Goal: Task Accomplishment & Management: Complete application form

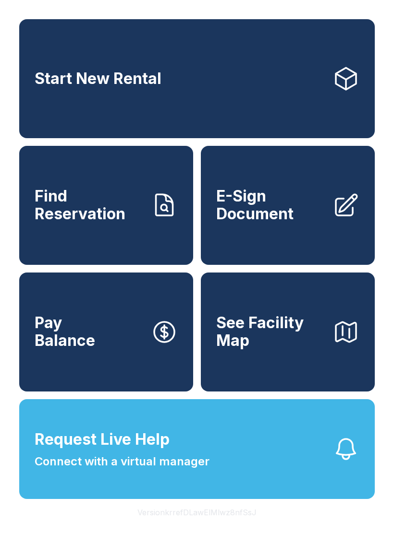
click at [291, 223] on span "E-Sign Document" at bounding box center [270, 205] width 108 height 35
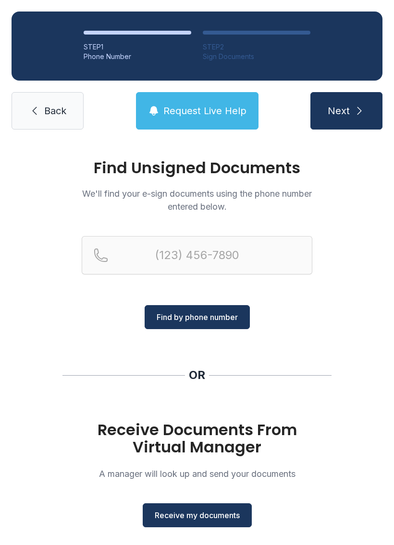
click at [212, 510] on span "Receive my documents" at bounding box center [197, 516] width 85 height 12
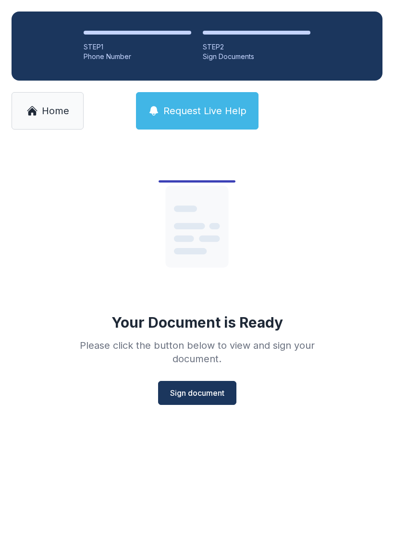
click at [213, 395] on span "Sign document" at bounding box center [197, 393] width 54 height 12
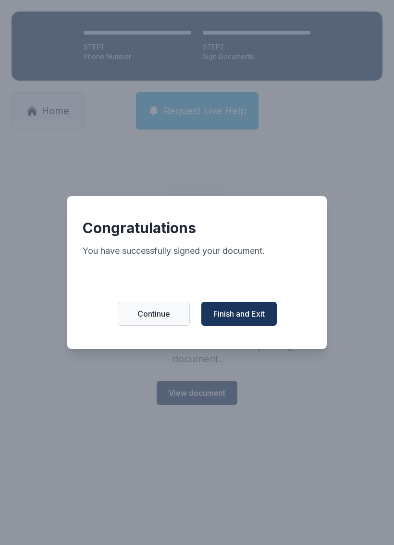
click at [242, 320] on span "Finish and Exit" at bounding box center [238, 314] width 51 height 12
